Goal: Task Accomplishment & Management: Manage account settings

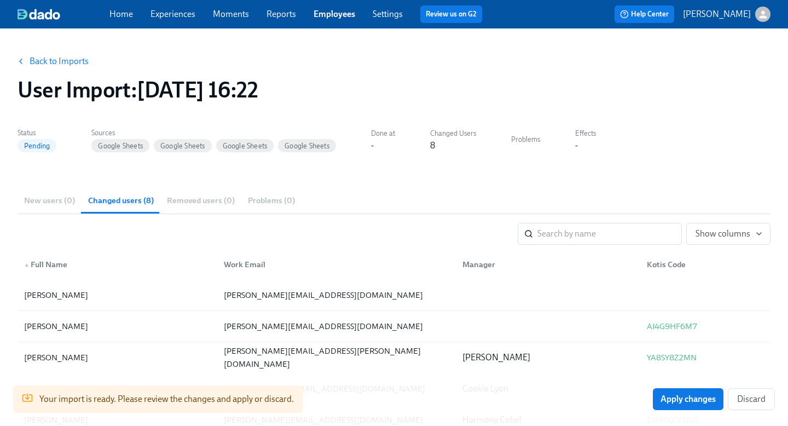
click at [757, 14] on icon "button" at bounding box center [762, 14] width 11 height 11
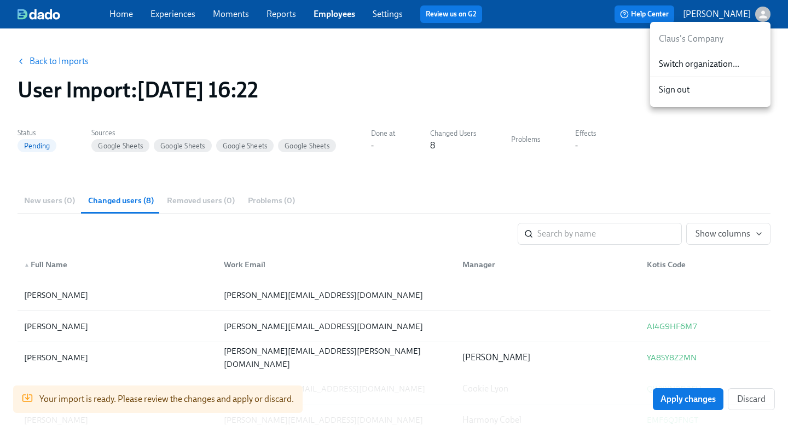
click at [757, 14] on div at bounding box center [394, 213] width 788 height 426
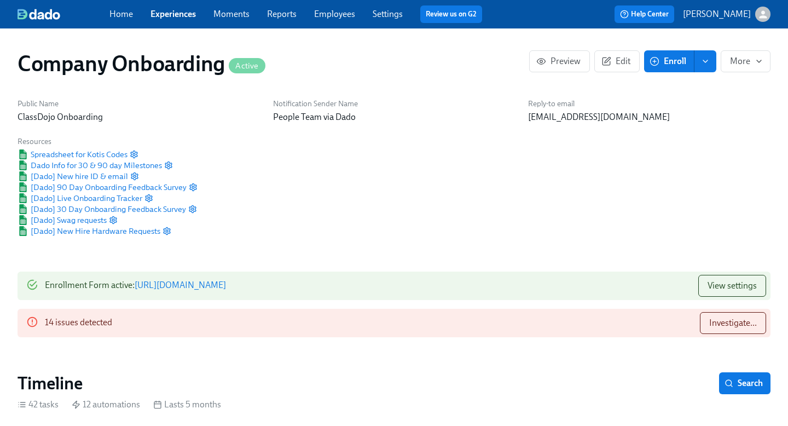
scroll to position [0, 25967]
click at [762, 21] on div "button" at bounding box center [762, 14] width 15 height 15
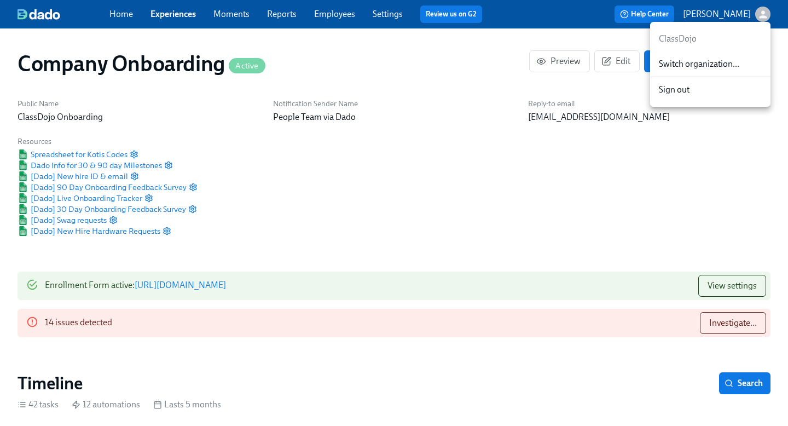
click at [762, 21] on div at bounding box center [394, 213] width 788 height 426
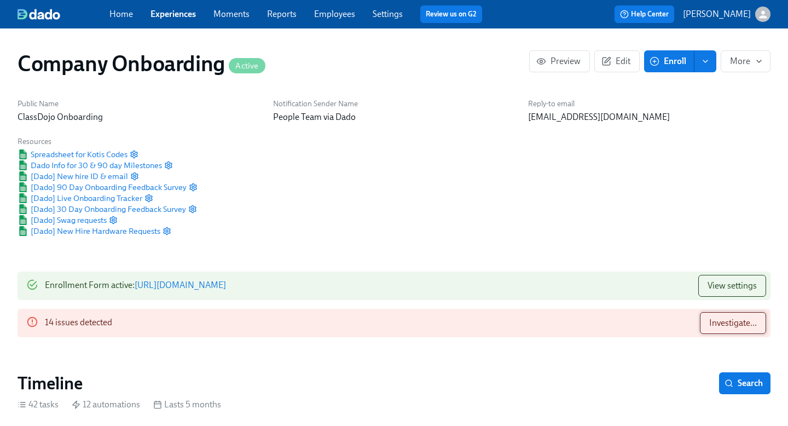
click at [737, 321] on span "Investigate..." at bounding box center [733, 322] width 48 height 11
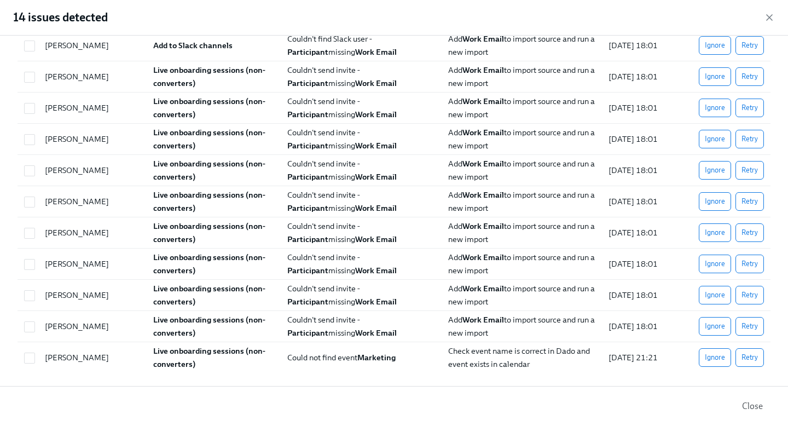
scroll to position [0, 0]
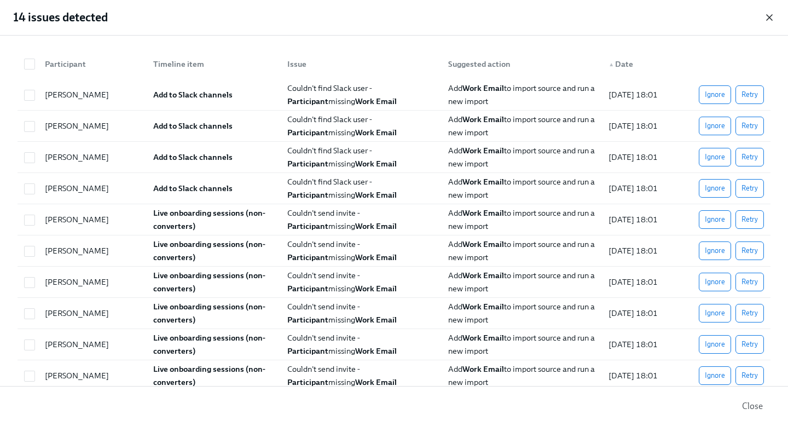
click at [771, 18] on icon "button" at bounding box center [769, 17] width 11 height 11
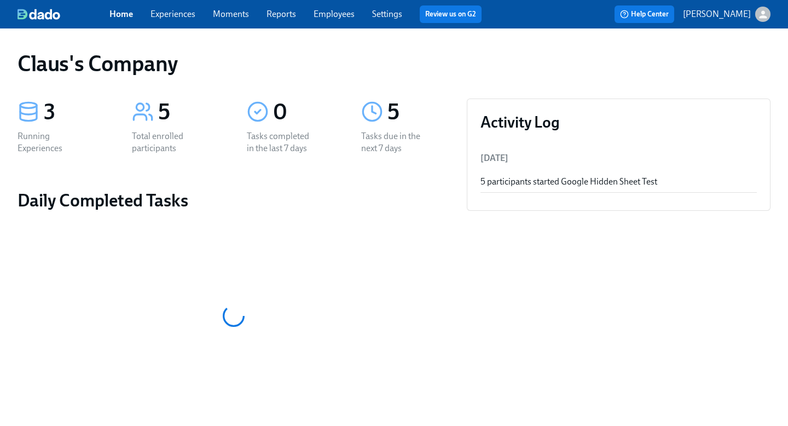
click at [171, 15] on link "Experiences" at bounding box center [172, 14] width 45 height 10
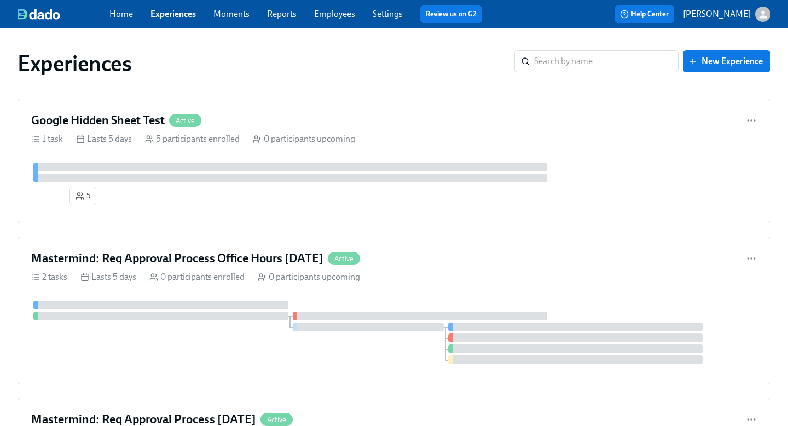
click at [762, 20] on div "button" at bounding box center [762, 14] width 15 height 15
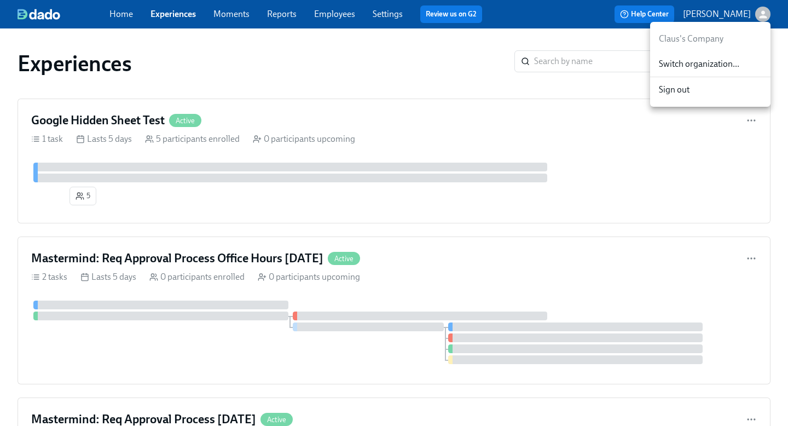
click at [728, 67] on span "Switch organization..." at bounding box center [710, 64] width 103 height 12
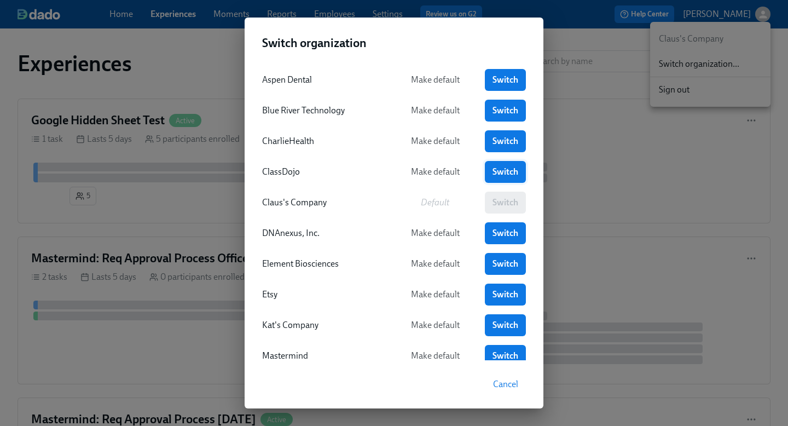
click at [506, 175] on span "Switch" at bounding box center [506, 171] width 26 height 11
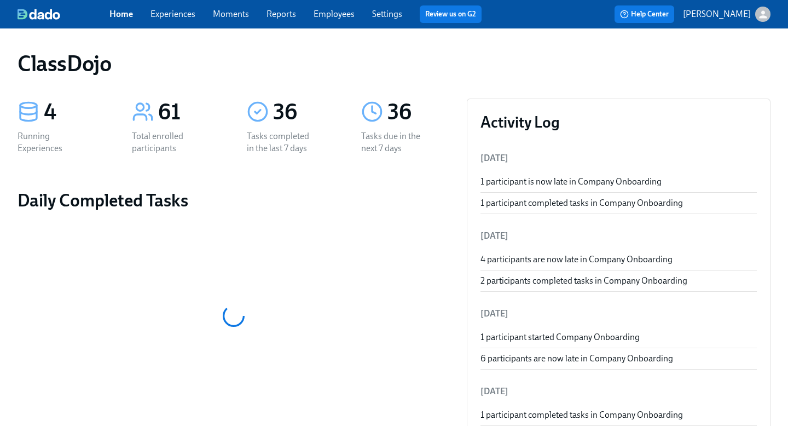
click at [386, 18] on link "Settings" at bounding box center [387, 14] width 30 height 10
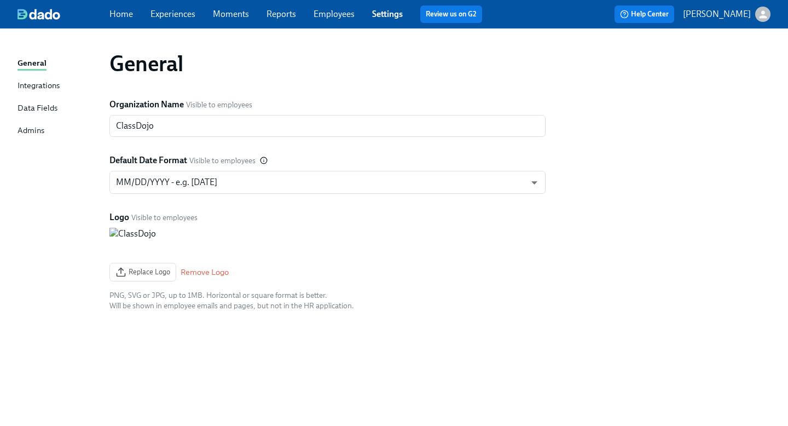
click at [327, 16] on link "Employees" at bounding box center [334, 14] width 41 height 10
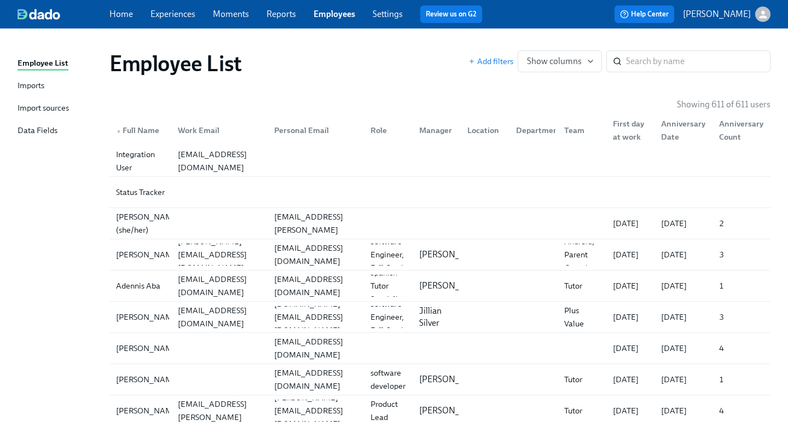
click at [45, 85] on link "Imports" at bounding box center [59, 86] width 83 height 14
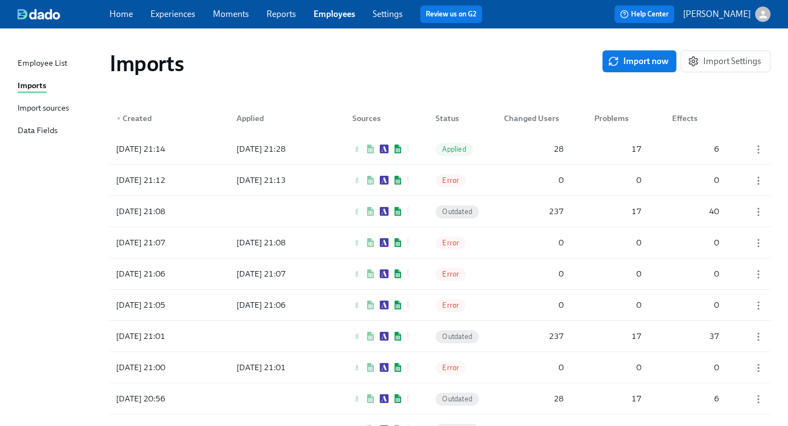
click at [28, 106] on div "Import sources" at bounding box center [43, 109] width 51 height 14
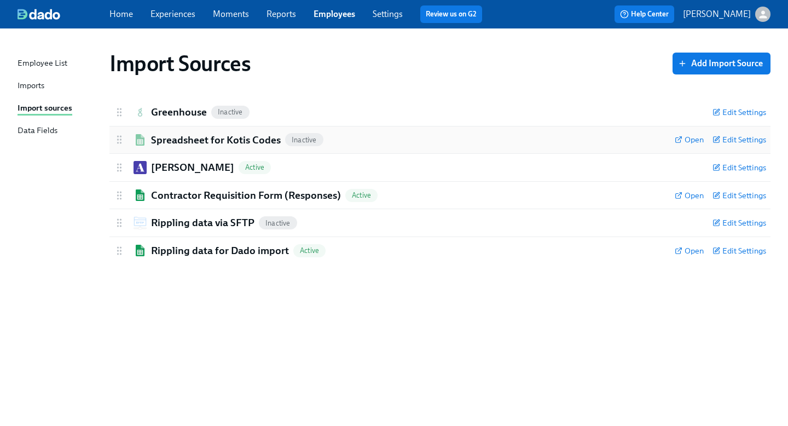
click at [153, 136] on h2 "Spreadsheet for Kotis Codes" at bounding box center [216, 140] width 130 height 14
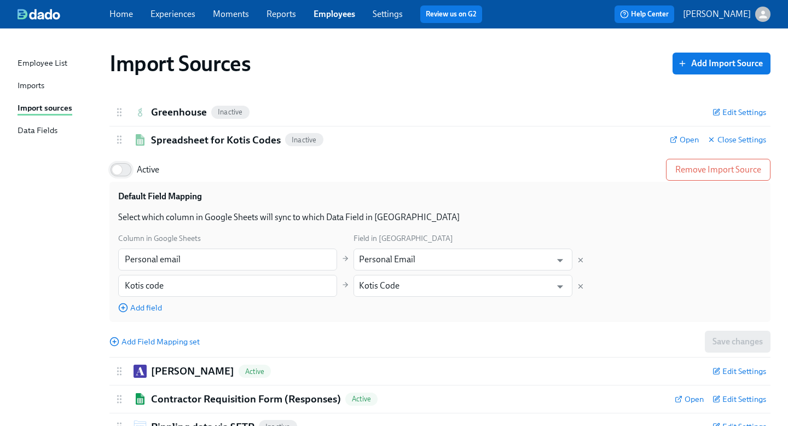
click at [130, 167] on input "Active" at bounding box center [117, 170] width 72 height 24
checkbox input "true"
click at [78, 171] on div "Import Sources Add Import Source Greenhouse Inactive Edit Settings Active Remov…" at bounding box center [394, 255] width 753 height 426
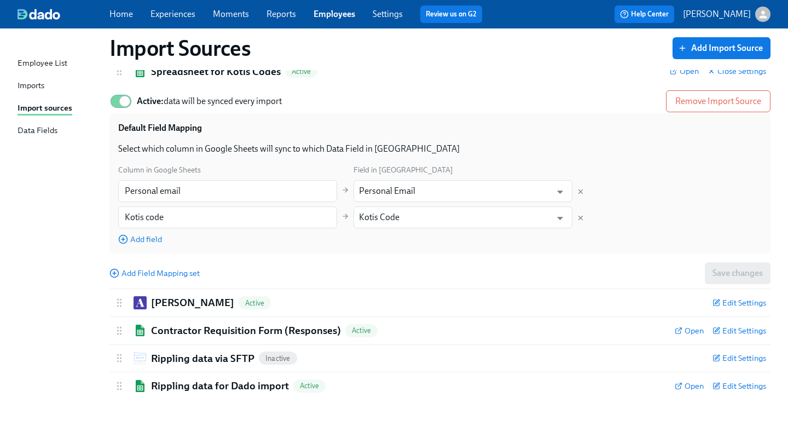
click at [44, 68] on div "Employee List" at bounding box center [43, 64] width 50 height 14
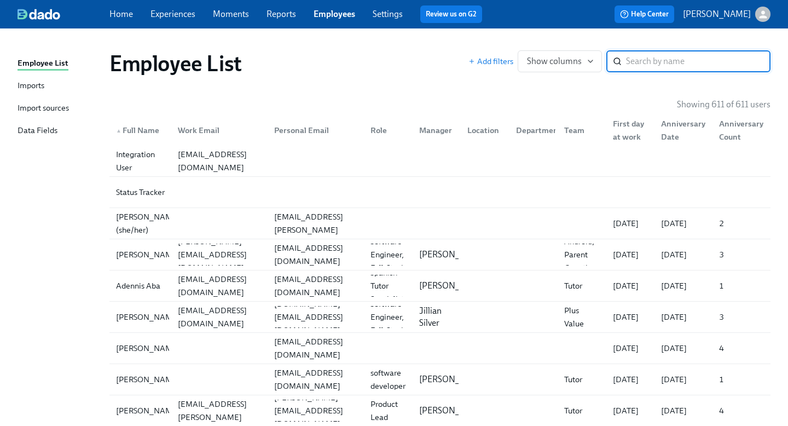
click at [163, 15] on link "Experiences" at bounding box center [172, 14] width 45 height 10
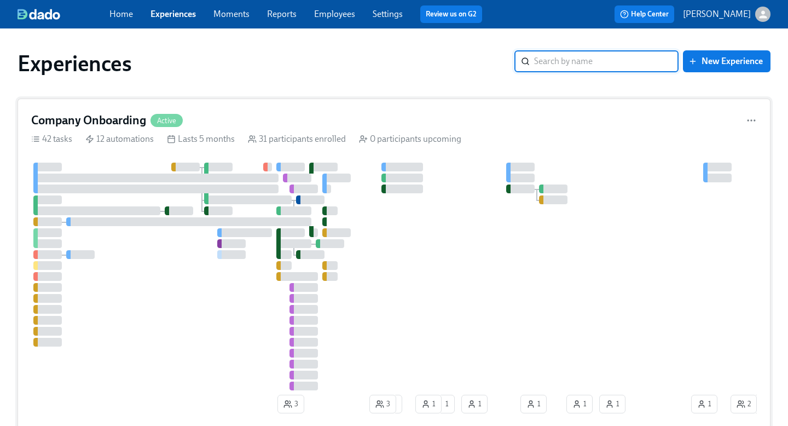
click at [209, 114] on div "Company Onboarding Active" at bounding box center [394, 120] width 726 height 16
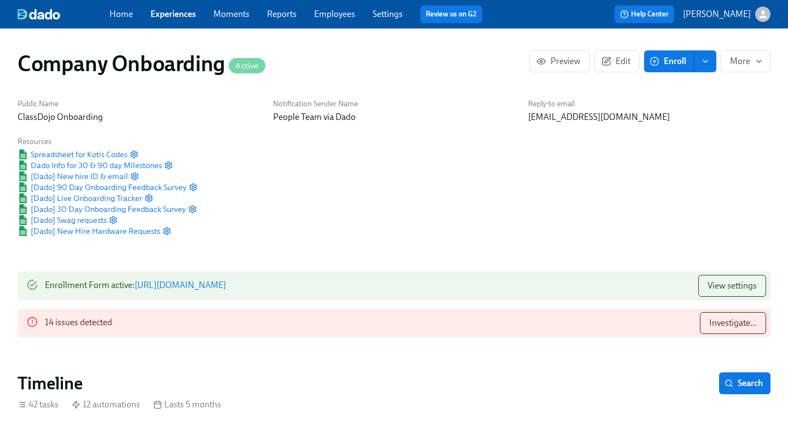
scroll to position [0, 19365]
click at [113, 155] on span "Spreadsheet for Kotis Codes" at bounding box center [73, 154] width 110 height 11
click at [105, 157] on span "Spreadsheet for Kotis Codes" at bounding box center [73, 154] width 110 height 11
